Goal: Information Seeking & Learning: Learn about a topic

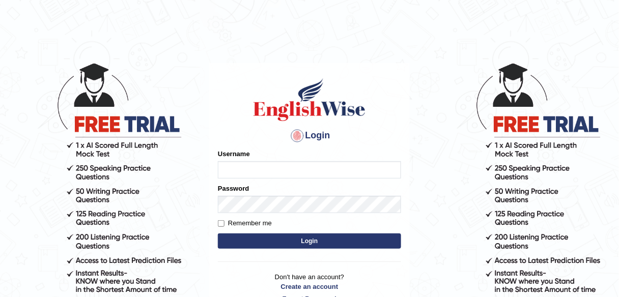
type input "alexa_"
click at [305, 244] on button "Login" at bounding box center [309, 240] width 183 height 15
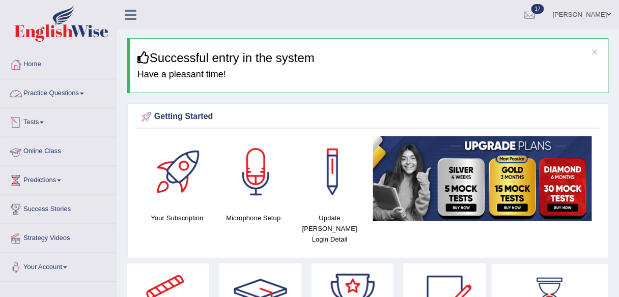
click at [43, 126] on link "Tests" at bounding box center [59, 120] width 116 height 25
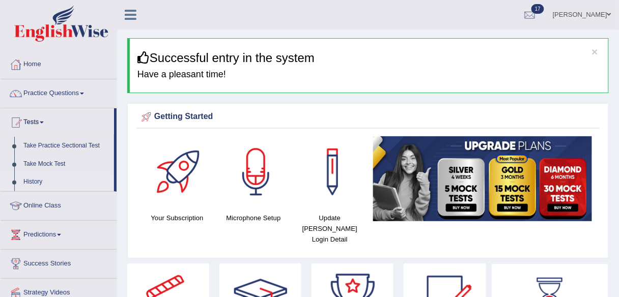
click at [36, 179] on link "History" at bounding box center [66, 182] width 95 height 18
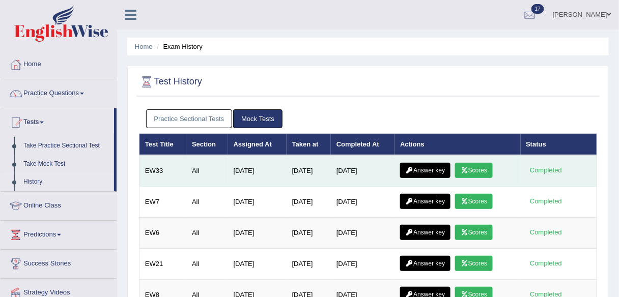
click at [467, 171] on icon at bounding box center [464, 170] width 8 height 6
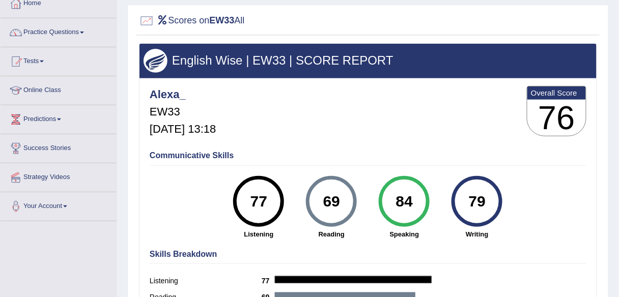
scroll to position [62, 0]
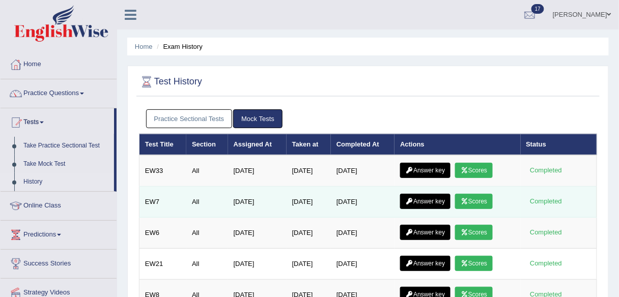
click at [478, 200] on link "Scores" at bounding box center [474, 201] width 38 height 15
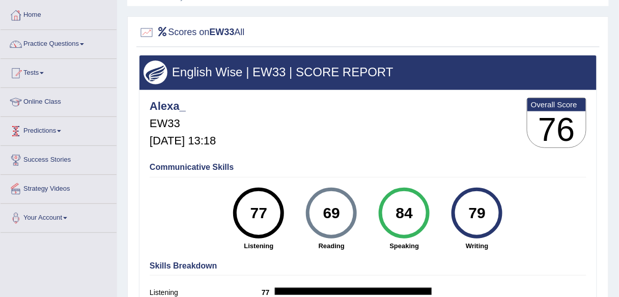
scroll to position [48, 0]
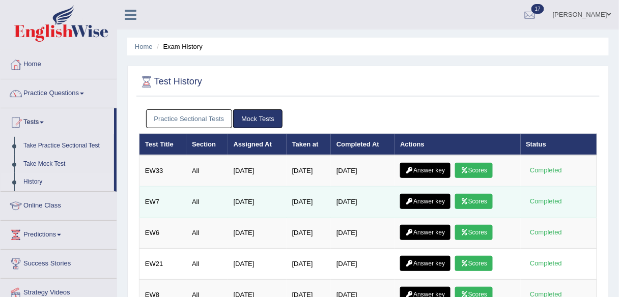
click at [476, 198] on link "Scores" at bounding box center [474, 201] width 38 height 15
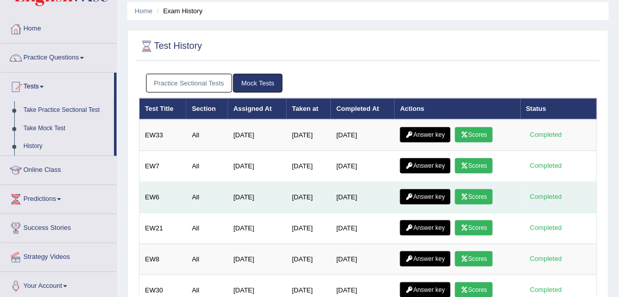
scroll to position [36, 0]
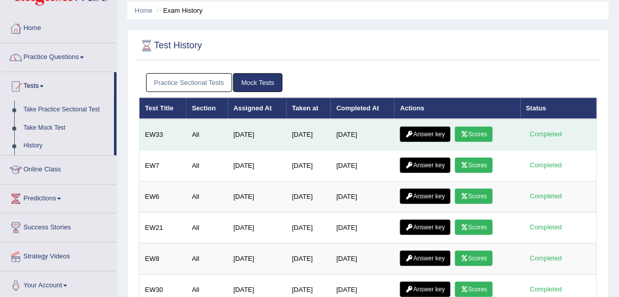
click at [430, 133] on link "Answer key" at bounding box center [425, 134] width 50 height 15
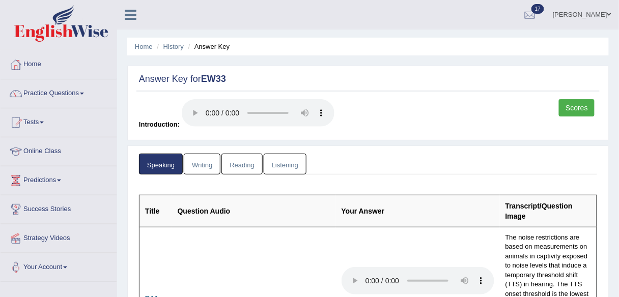
click at [582, 109] on link "Scores" at bounding box center [577, 107] width 36 height 17
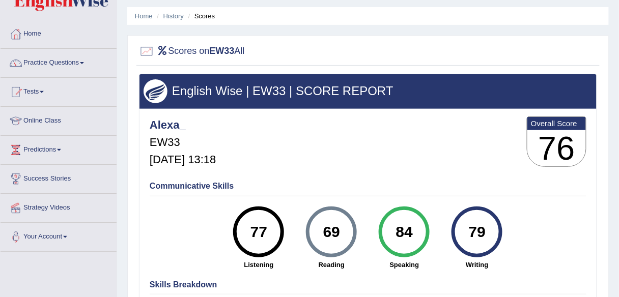
scroll to position [31, 0]
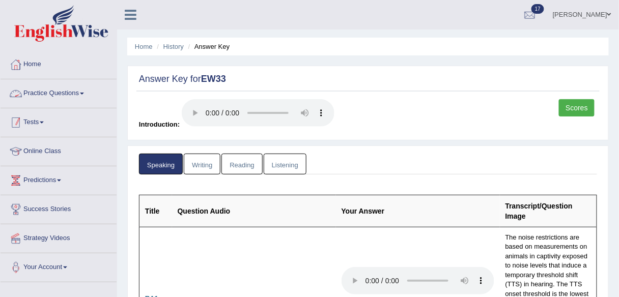
click at [44, 122] on span at bounding box center [42, 123] width 4 height 2
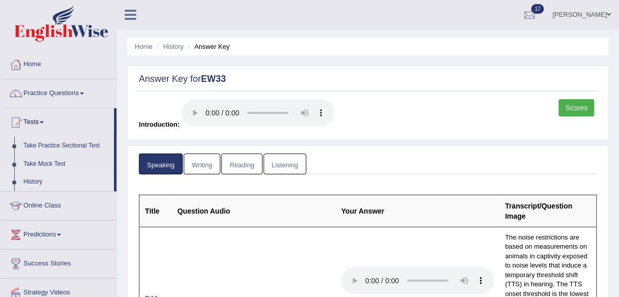
click at [35, 178] on link "History" at bounding box center [66, 182] width 95 height 18
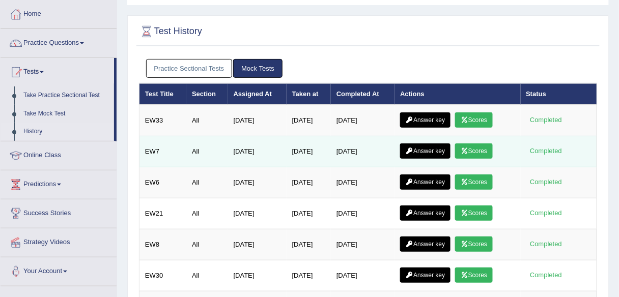
click at [478, 153] on link "Scores" at bounding box center [474, 150] width 38 height 15
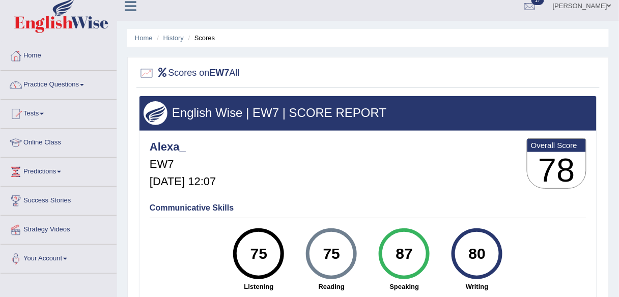
scroll to position [8, 0]
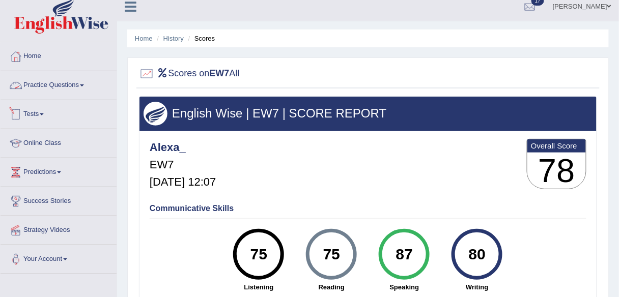
click at [77, 81] on link "Practice Questions" at bounding box center [59, 83] width 116 height 25
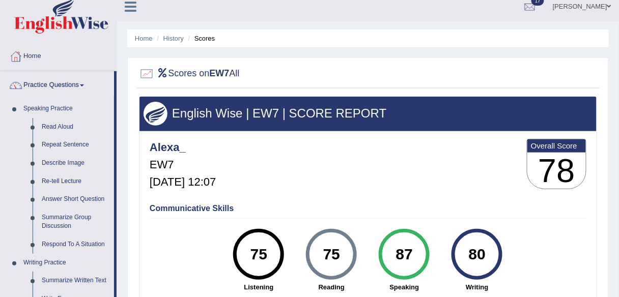
click at [77, 81] on link "Practice Questions" at bounding box center [57, 83] width 113 height 25
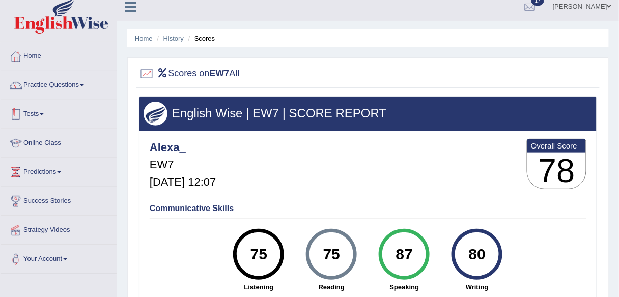
click at [39, 116] on link "Tests" at bounding box center [59, 112] width 116 height 25
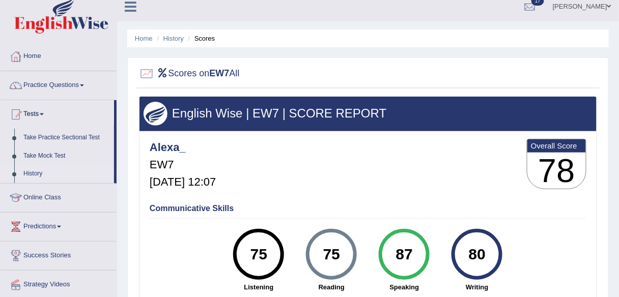
click at [28, 174] on link "History" at bounding box center [66, 174] width 95 height 18
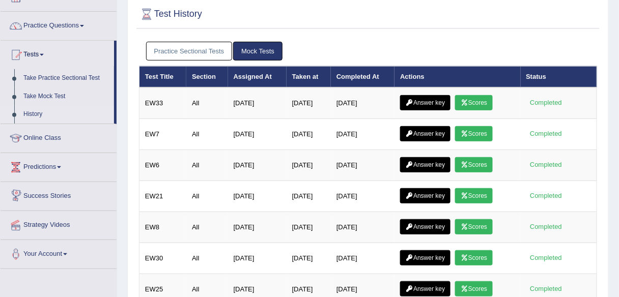
scroll to position [71, 0]
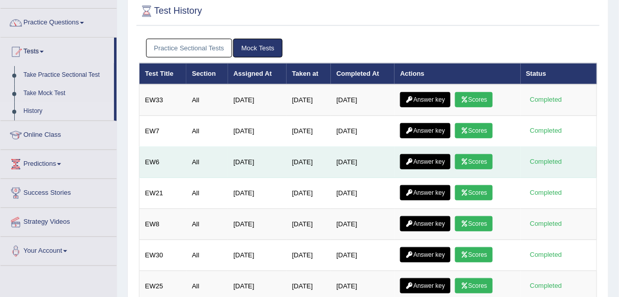
click at [475, 165] on link "Scores" at bounding box center [474, 161] width 38 height 15
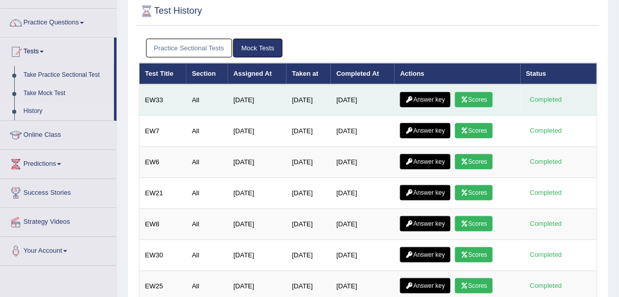
click at [442, 95] on link "Answer key" at bounding box center [425, 99] width 50 height 15
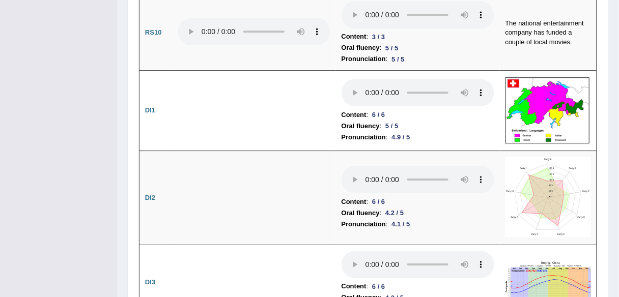
scroll to position [1691, 0]
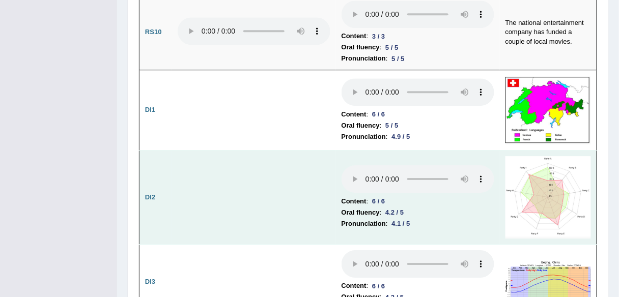
click at [538, 166] on img at bounding box center [547, 197] width 85 height 82
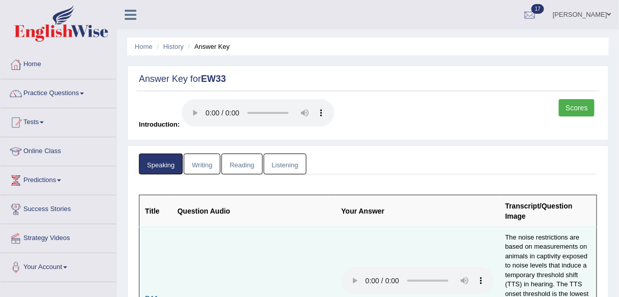
scroll to position [0, 0]
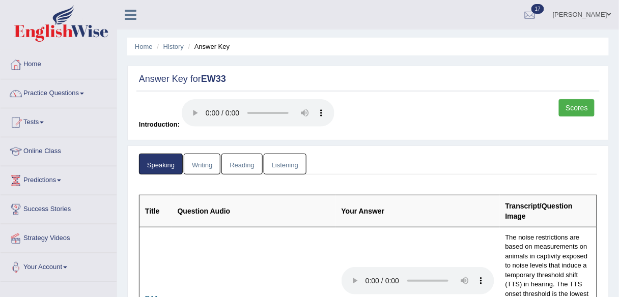
click at [203, 159] on link "Writing" at bounding box center [202, 164] width 37 height 21
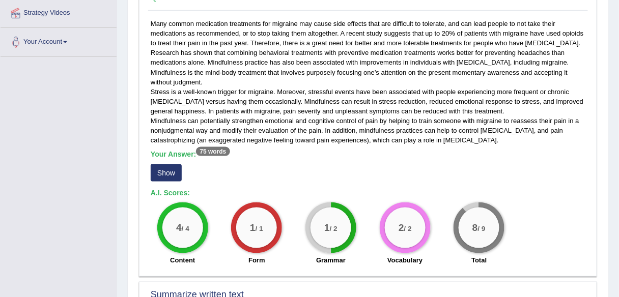
scroll to position [227, 0]
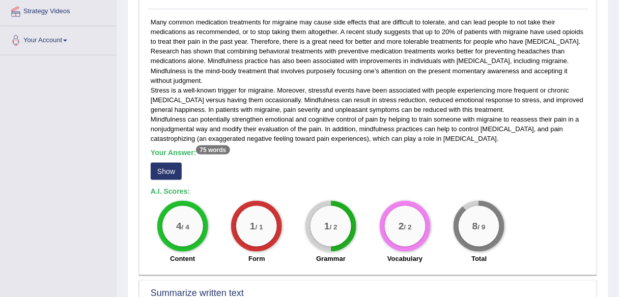
click at [166, 178] on button "Show" at bounding box center [166, 171] width 31 height 17
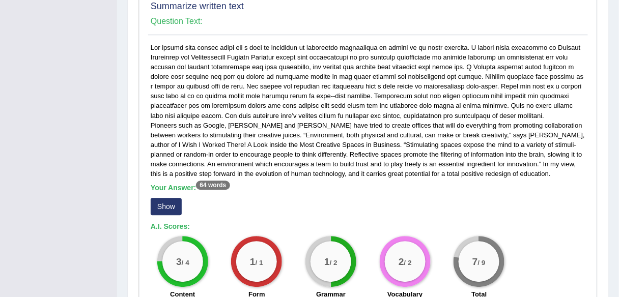
scroll to position [535, 0]
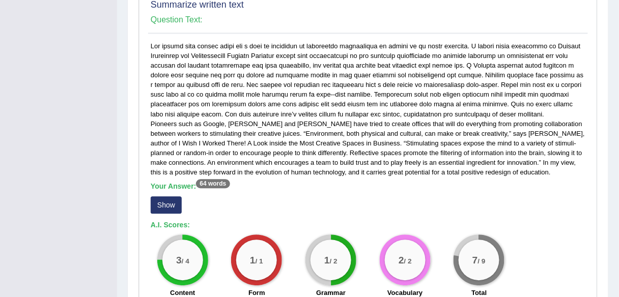
click at [161, 201] on button "Show" at bounding box center [166, 204] width 31 height 17
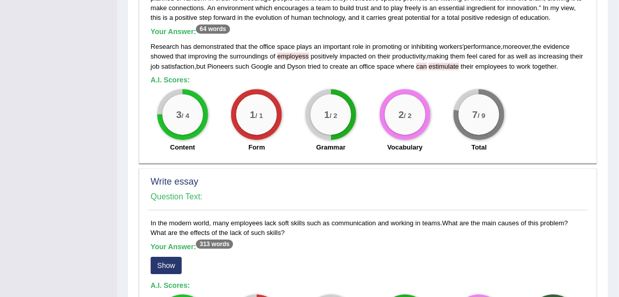
scroll to position [724, 0]
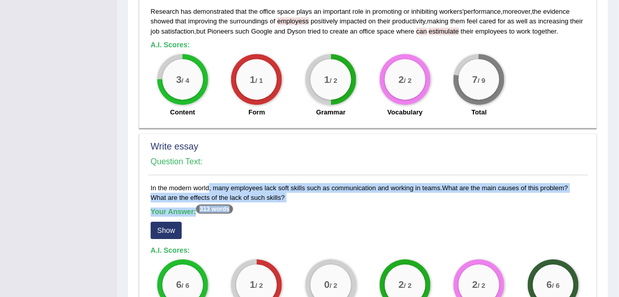
drag, startPoint x: 270, startPoint y: 201, endPoint x: 181, endPoint y: 186, distance: 90.8
click at [181, 186] on div "In the modern world, many employees lack soft skills such as communication and …" at bounding box center [367, 288] width 439 height 211
click at [277, 219] on div "Your Answer: 313 words Show" at bounding box center [368, 225] width 434 height 34
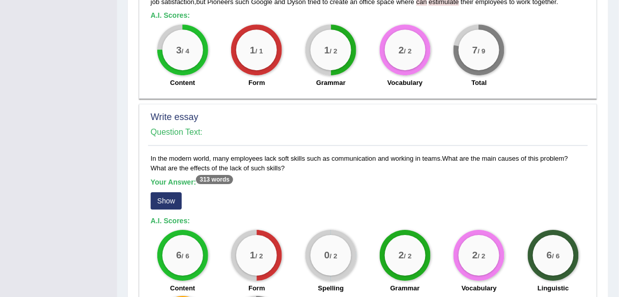
scroll to position [747, 0]
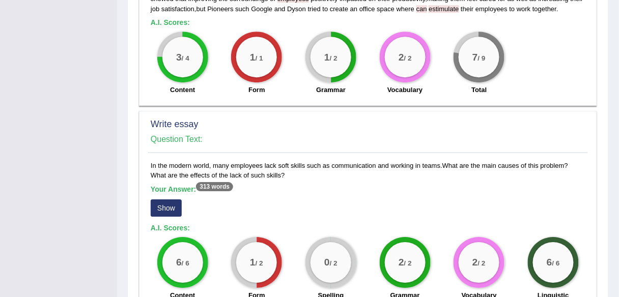
drag, startPoint x: 272, startPoint y: 174, endPoint x: 146, endPoint y: 165, distance: 126.0
click at [146, 165] on div "Write essay Question Text: In the modern world, many employees lack soft skills…" at bounding box center [368, 244] width 458 height 266
copy div "Question Text: In the modern world, many employees lack soft skills such as com…"
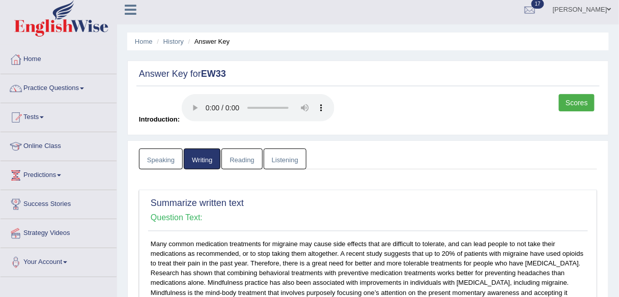
scroll to position [0, 0]
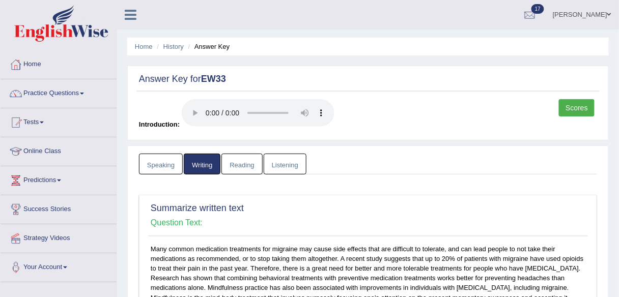
click at [246, 168] on link "Reading" at bounding box center [241, 164] width 41 height 21
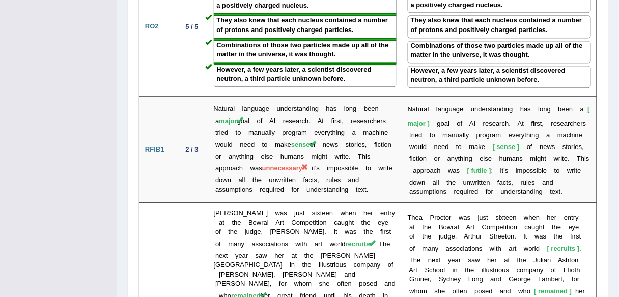
scroll to position [1546, 0]
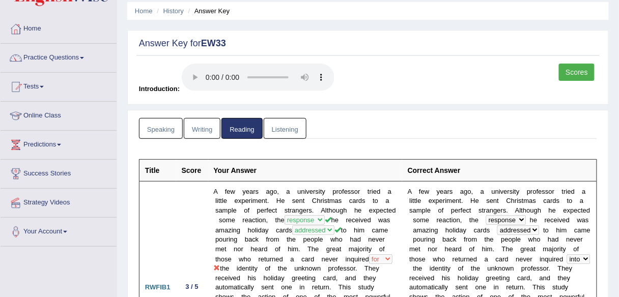
scroll to position [0, 0]
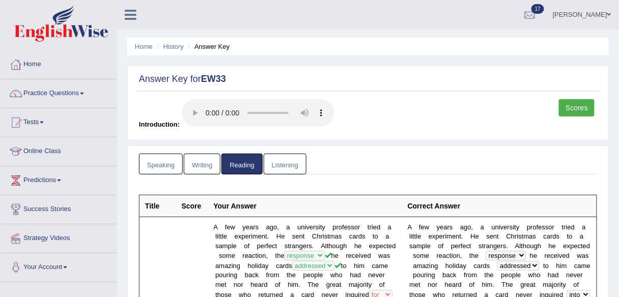
click at [281, 171] on link "Listening" at bounding box center [284, 164] width 43 height 21
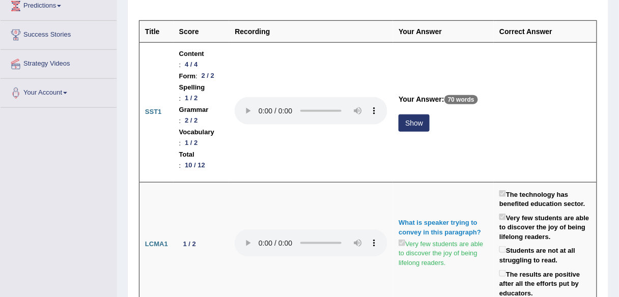
scroll to position [175, 0]
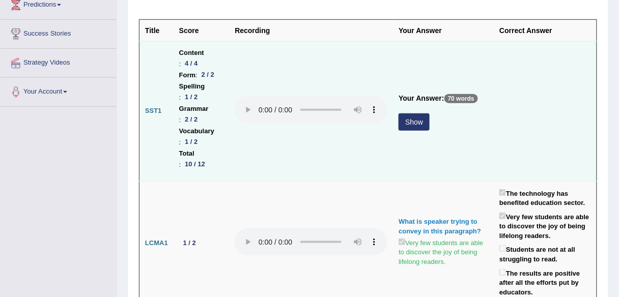
click at [413, 128] on button "Show" at bounding box center [413, 121] width 31 height 17
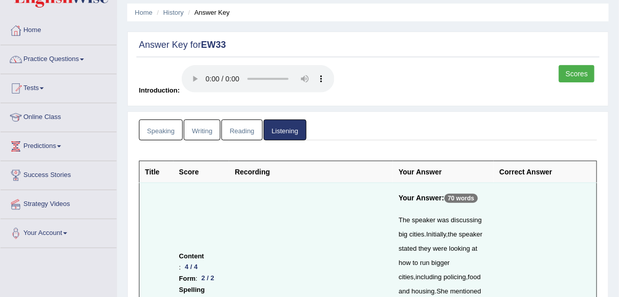
scroll to position [0, 0]
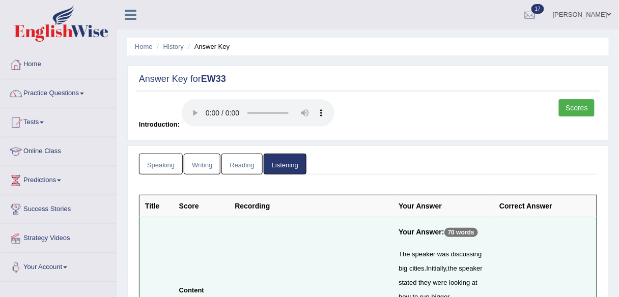
click at [75, 94] on link "Practice Questions" at bounding box center [59, 91] width 116 height 25
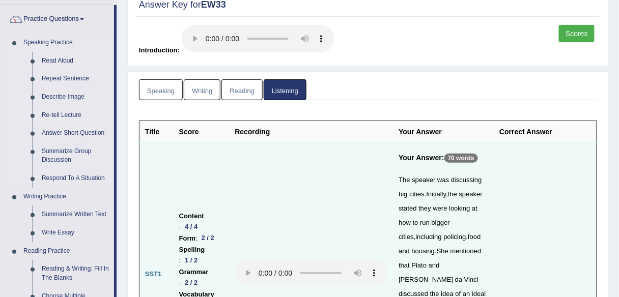
scroll to position [72, 0]
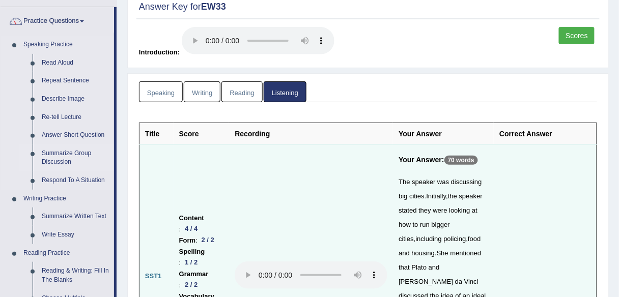
click at [72, 157] on link "Summarize Group Discussion" at bounding box center [75, 157] width 77 height 27
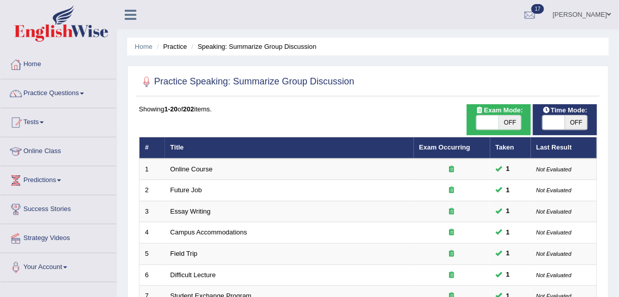
click at [498, 125] on span at bounding box center [487, 122] width 22 height 14
checkbox input "true"
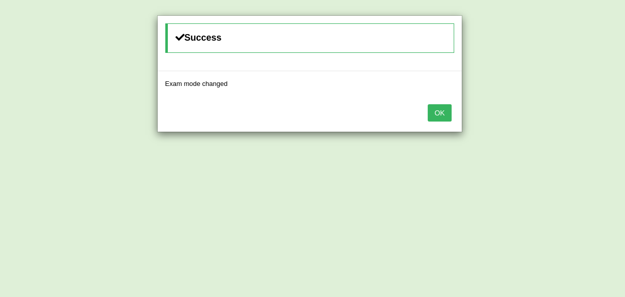
click at [438, 113] on button "OK" at bounding box center [439, 112] width 23 height 17
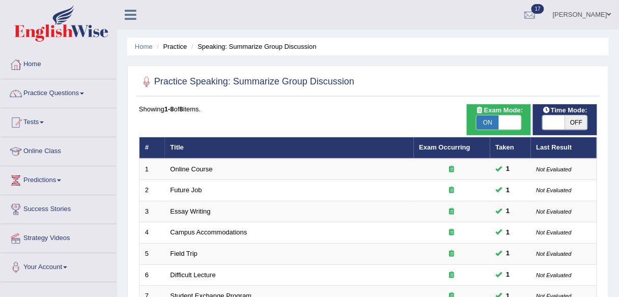
click at [576, 120] on span "OFF" at bounding box center [576, 122] width 22 height 14
checkbox input "true"
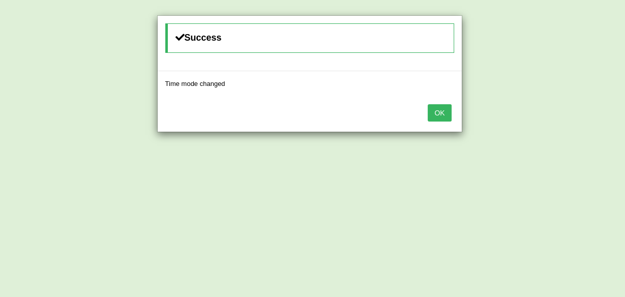
click at [445, 114] on button "OK" at bounding box center [439, 112] width 23 height 17
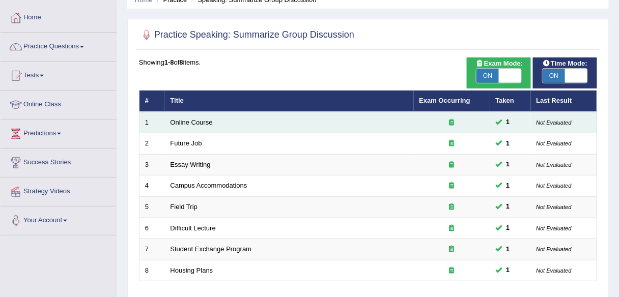
scroll to position [45, 0]
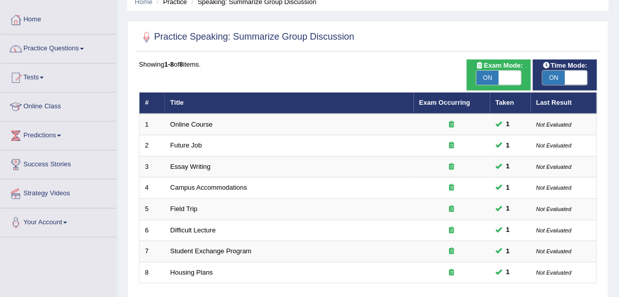
click at [492, 76] on span "ON" at bounding box center [487, 78] width 22 height 14
checkbox input "false"
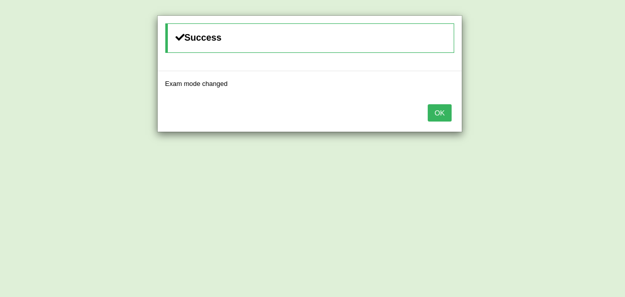
click at [436, 114] on button "OK" at bounding box center [439, 112] width 23 height 17
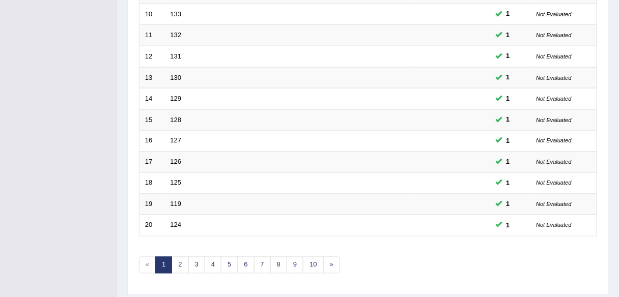
scroll to position [372, 0]
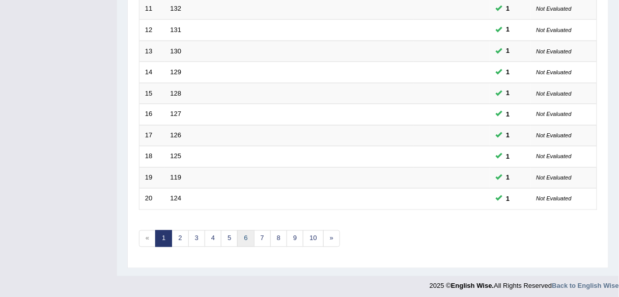
click at [240, 231] on link "6" at bounding box center [245, 238] width 17 height 17
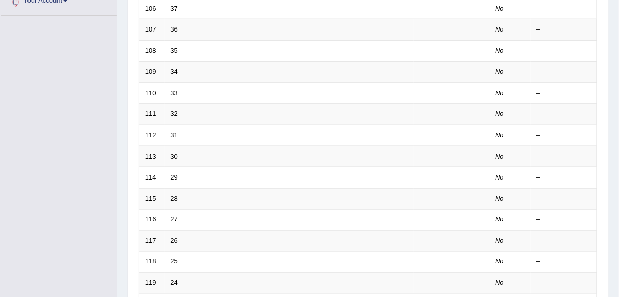
scroll to position [372, 0]
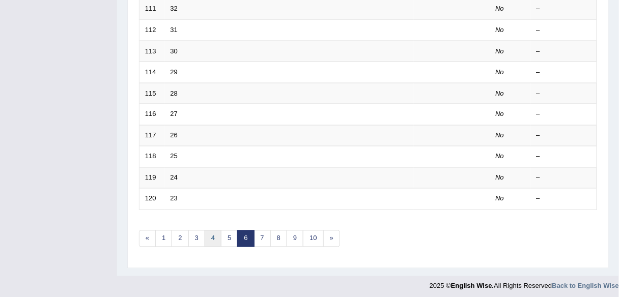
click at [212, 232] on link "4" at bounding box center [212, 238] width 17 height 17
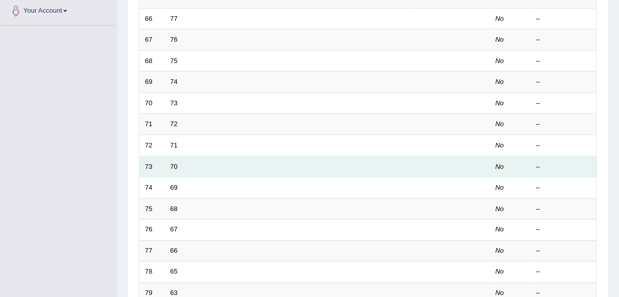
scroll to position [372, 0]
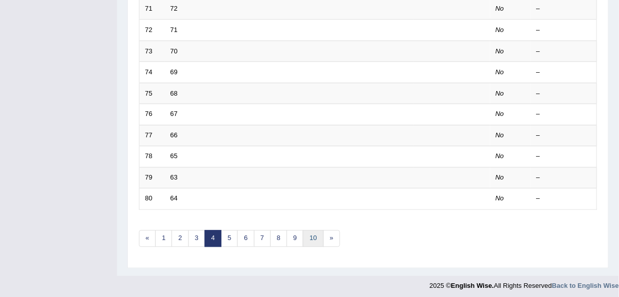
click at [306, 236] on link "10" at bounding box center [313, 238] width 20 height 17
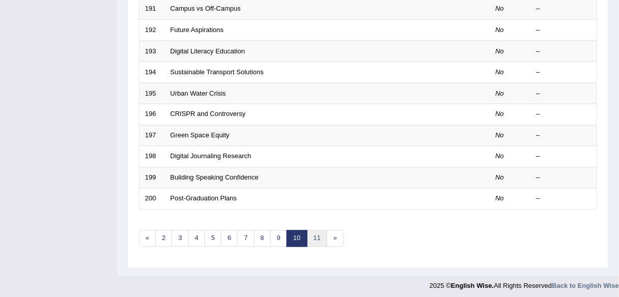
click at [310, 235] on link "11" at bounding box center [317, 238] width 20 height 17
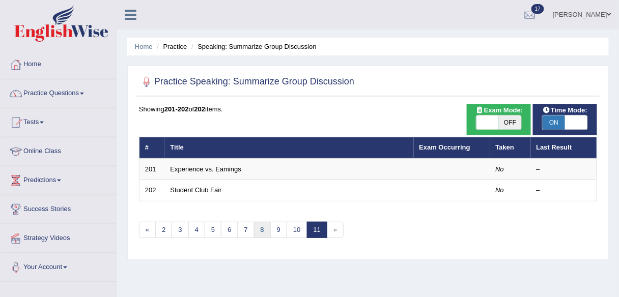
click at [259, 228] on link "8" at bounding box center [262, 230] width 17 height 17
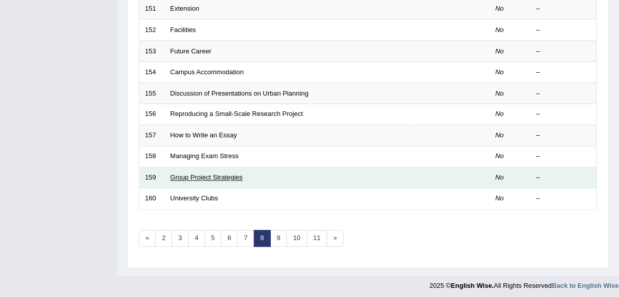
click at [218, 175] on link "Group Project Strategies" at bounding box center [206, 178] width 72 height 8
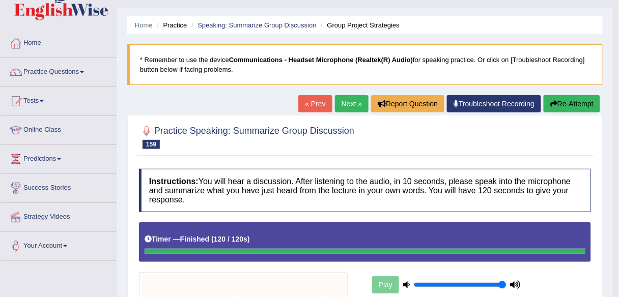
scroll to position [19, 0]
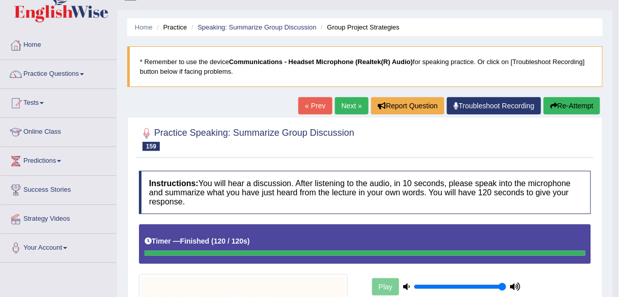
click at [346, 109] on link "Next »" at bounding box center [352, 105] width 34 height 17
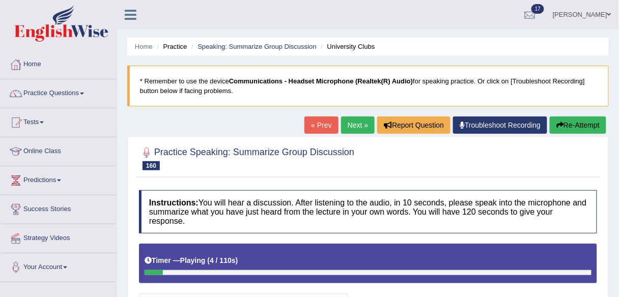
click at [349, 123] on link "Next »" at bounding box center [358, 124] width 34 height 17
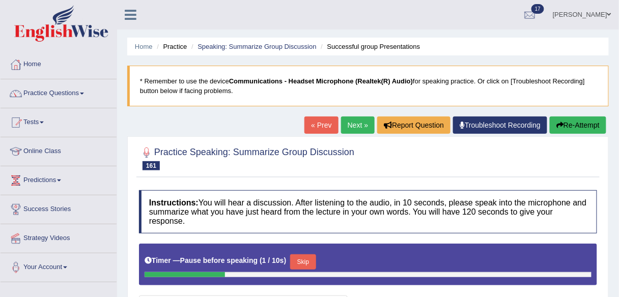
click at [577, 124] on button "Re-Attempt" at bounding box center [577, 124] width 56 height 17
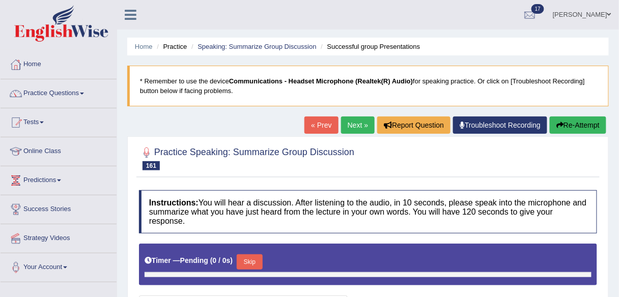
type input "1"
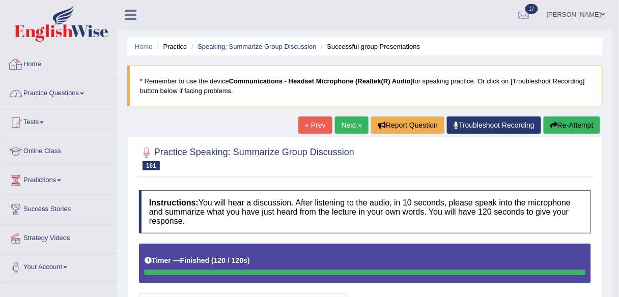
click at [65, 89] on link "Practice Questions" at bounding box center [59, 91] width 116 height 25
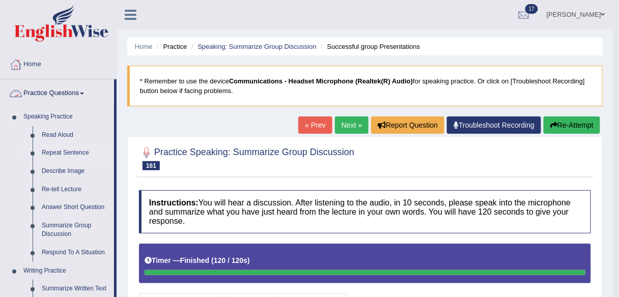
click at [67, 154] on link "Repeat Sentence" at bounding box center [75, 153] width 77 height 18
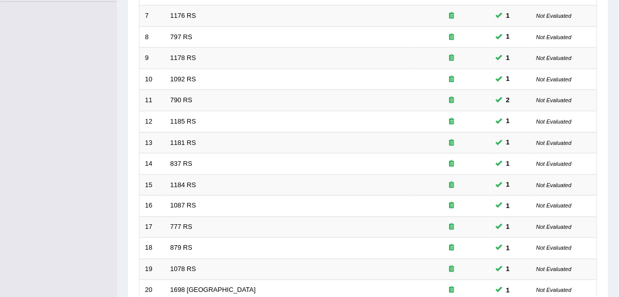
scroll to position [372, 0]
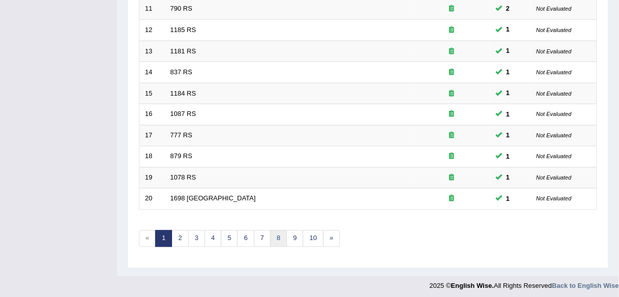
click at [270, 236] on link "8" at bounding box center [278, 238] width 17 height 17
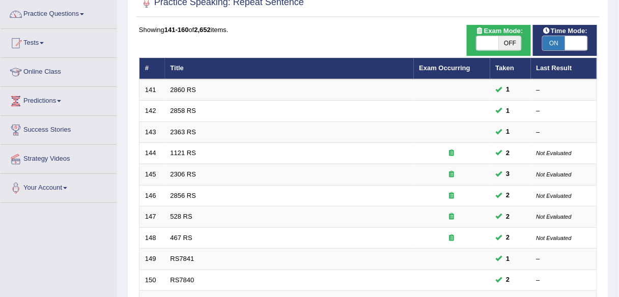
click at [504, 45] on span "OFF" at bounding box center [510, 43] width 22 height 14
checkbox input "true"
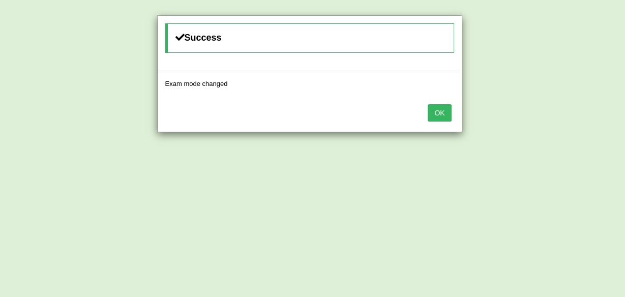
click at [444, 111] on button "OK" at bounding box center [439, 112] width 23 height 17
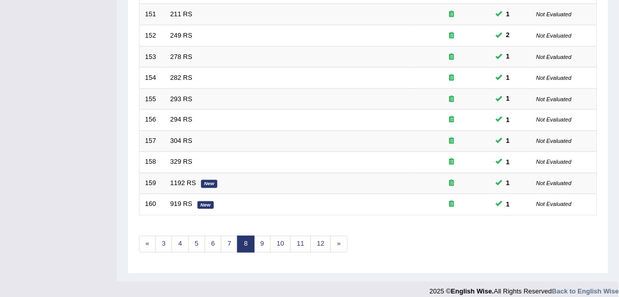
scroll to position [368, 0]
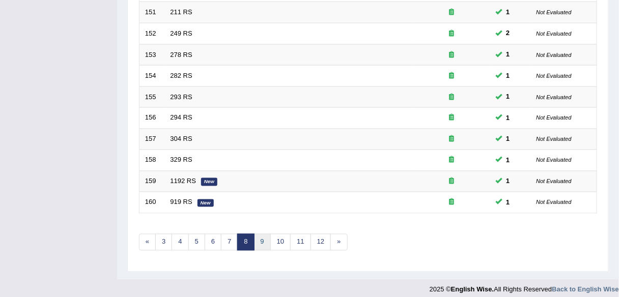
click at [259, 238] on link "9" at bounding box center [262, 242] width 17 height 17
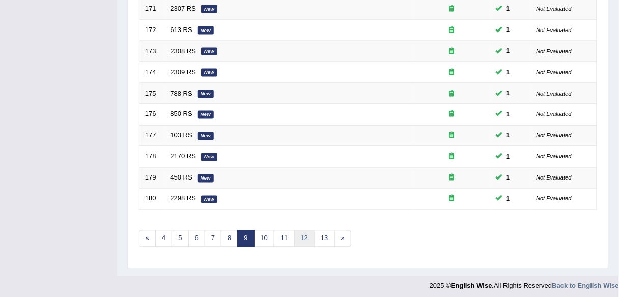
click at [302, 240] on link "12" at bounding box center [304, 238] width 20 height 17
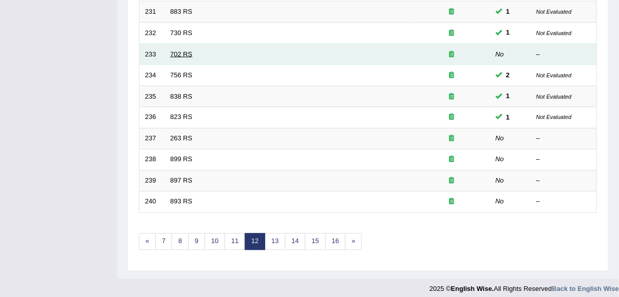
click at [173, 50] on link "702 RS" at bounding box center [181, 54] width 22 height 8
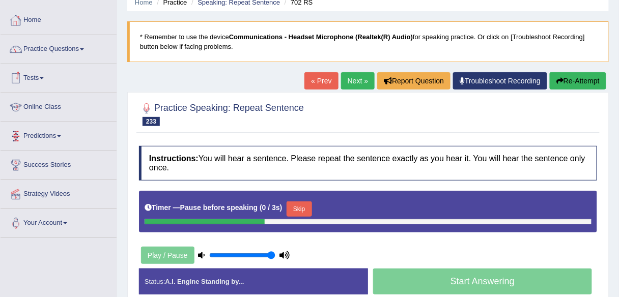
click at [308, 209] on button "Skip" at bounding box center [298, 208] width 25 height 15
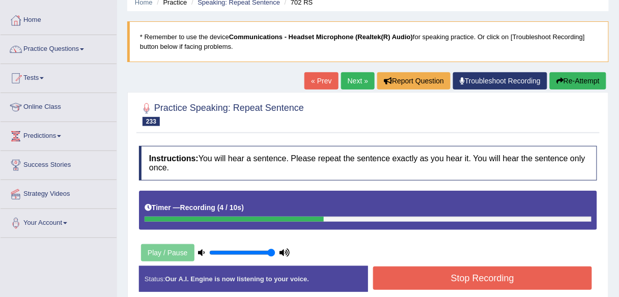
click at [472, 284] on button "Stop Recording" at bounding box center [482, 278] width 219 height 23
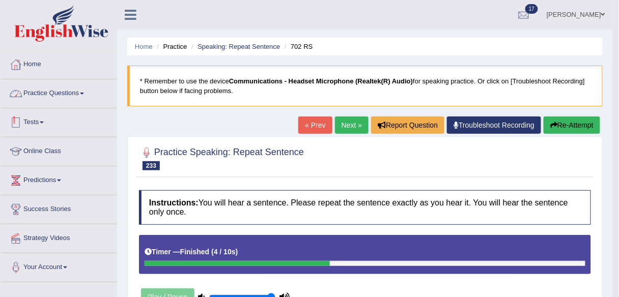
click at [43, 88] on link "Practice Questions" at bounding box center [59, 91] width 116 height 25
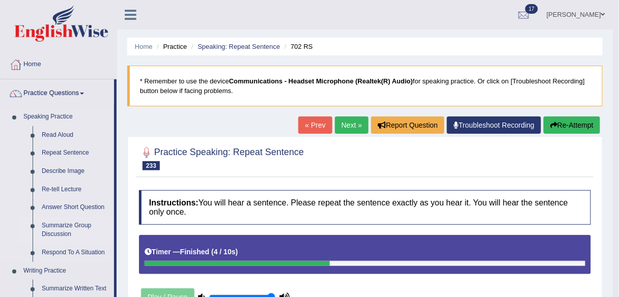
click at [51, 224] on link "Summarize Group Discussion" at bounding box center [75, 230] width 77 height 27
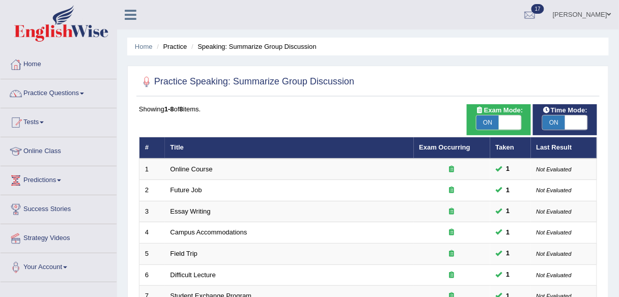
click at [489, 122] on span "ON" at bounding box center [487, 122] width 22 height 14
checkbox input "false"
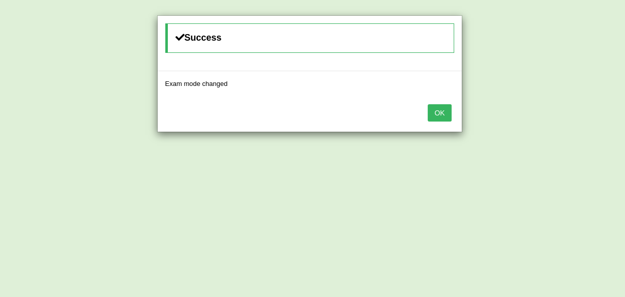
click at [441, 108] on button "OK" at bounding box center [439, 112] width 23 height 17
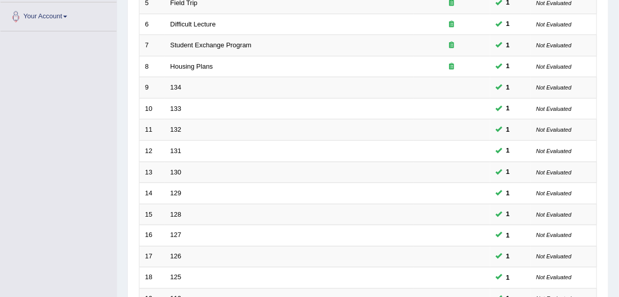
scroll to position [372, 0]
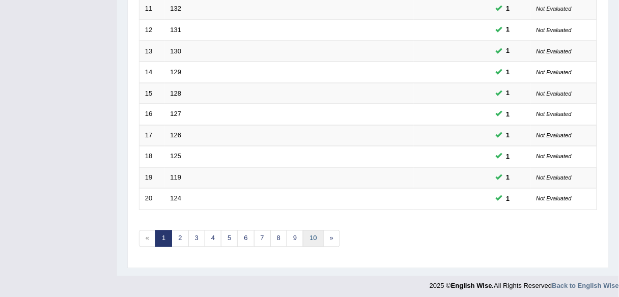
click at [313, 235] on link "10" at bounding box center [313, 238] width 20 height 17
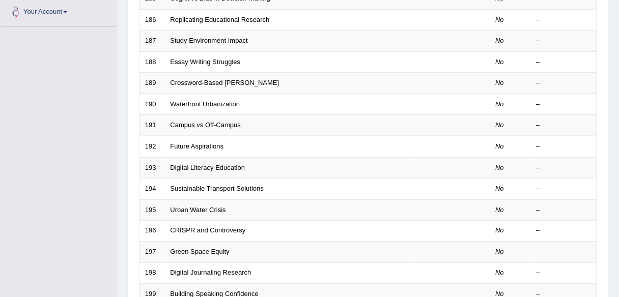
scroll to position [372, 0]
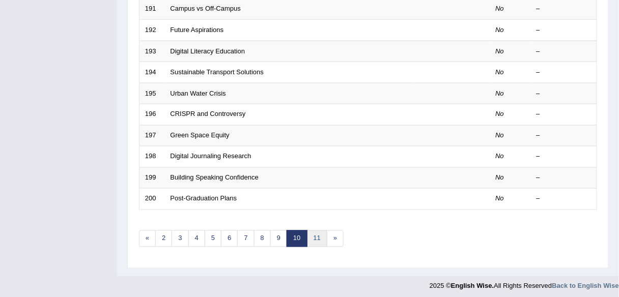
click at [310, 237] on link "11" at bounding box center [317, 238] width 20 height 17
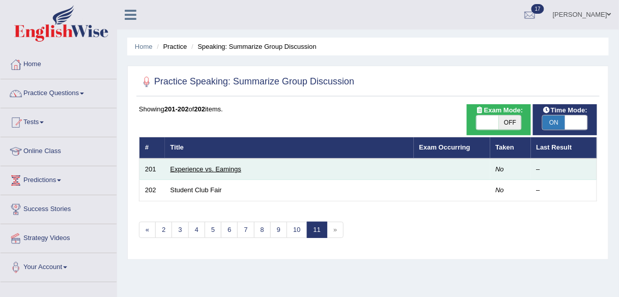
click at [220, 169] on link "Experience vs. Eamings" at bounding box center [205, 169] width 71 height 8
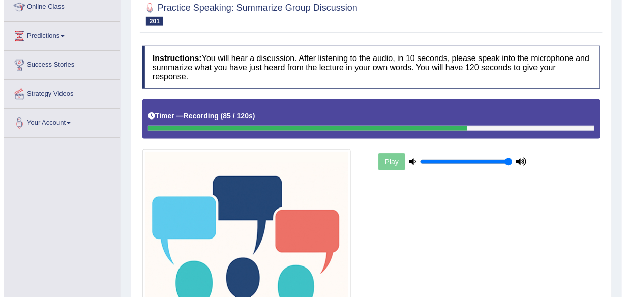
scroll to position [281, 0]
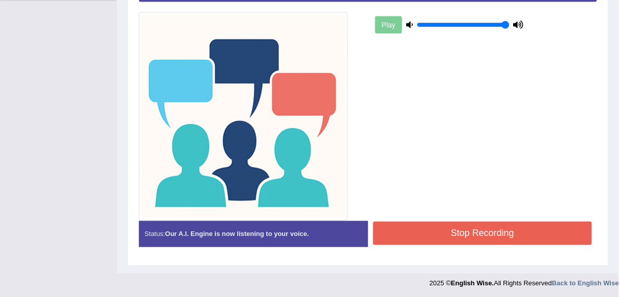
click at [469, 231] on button "Stop Recording" at bounding box center [482, 233] width 219 height 23
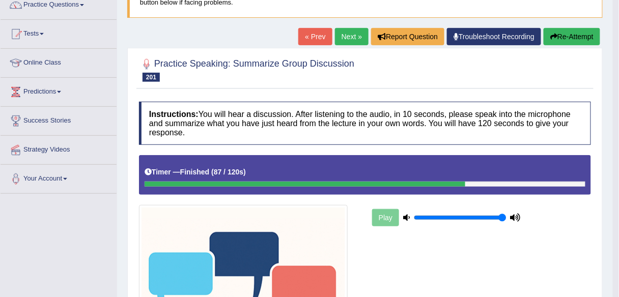
scroll to position [73, 0]
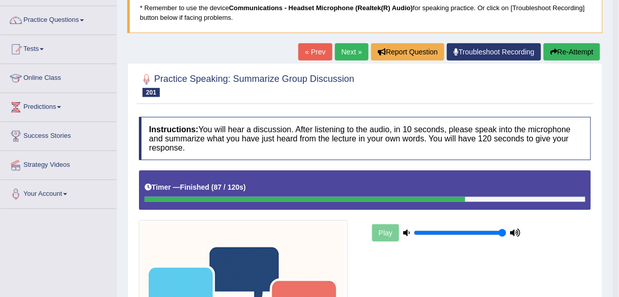
click at [351, 49] on link "Next »" at bounding box center [352, 51] width 34 height 17
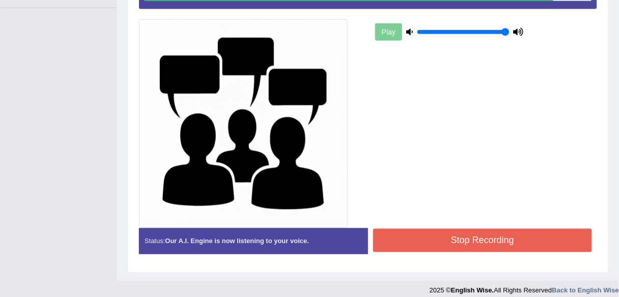
scroll to position [281, 0]
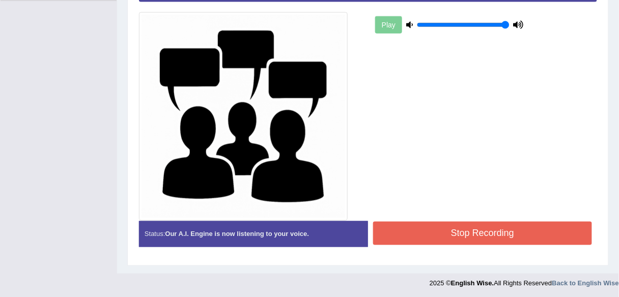
click at [399, 229] on button "Stop Recording" at bounding box center [482, 233] width 219 height 23
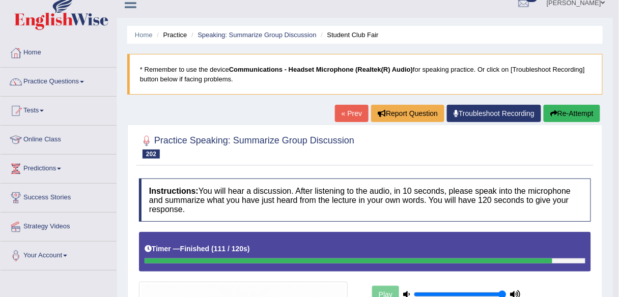
scroll to position [0, 0]
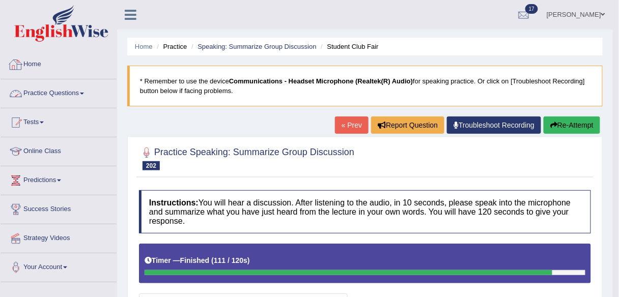
click at [39, 91] on link "Practice Questions" at bounding box center [59, 91] width 116 height 25
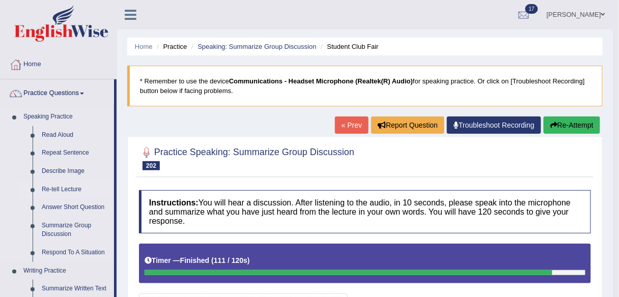
click at [54, 191] on link "Re-tell Lecture" at bounding box center [75, 190] width 77 height 18
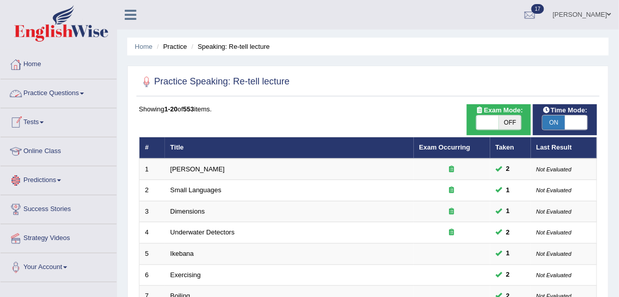
click at [36, 67] on link "Home" at bounding box center [59, 62] width 116 height 25
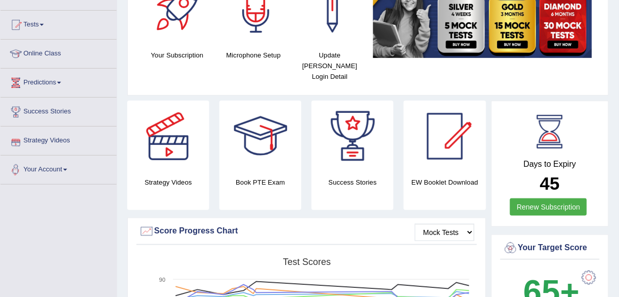
click at [53, 83] on link "Predictions" at bounding box center [59, 81] width 116 height 25
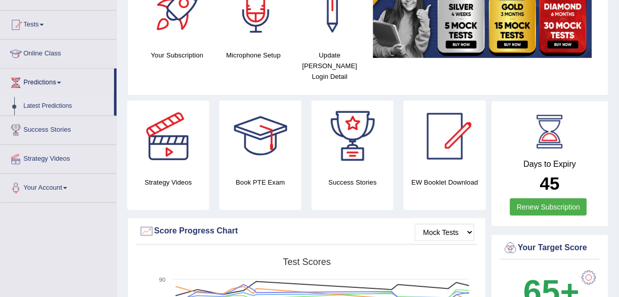
click at [52, 102] on link "Latest Predictions" at bounding box center [66, 106] width 95 height 18
